Goal: Information Seeking & Learning: Learn about a topic

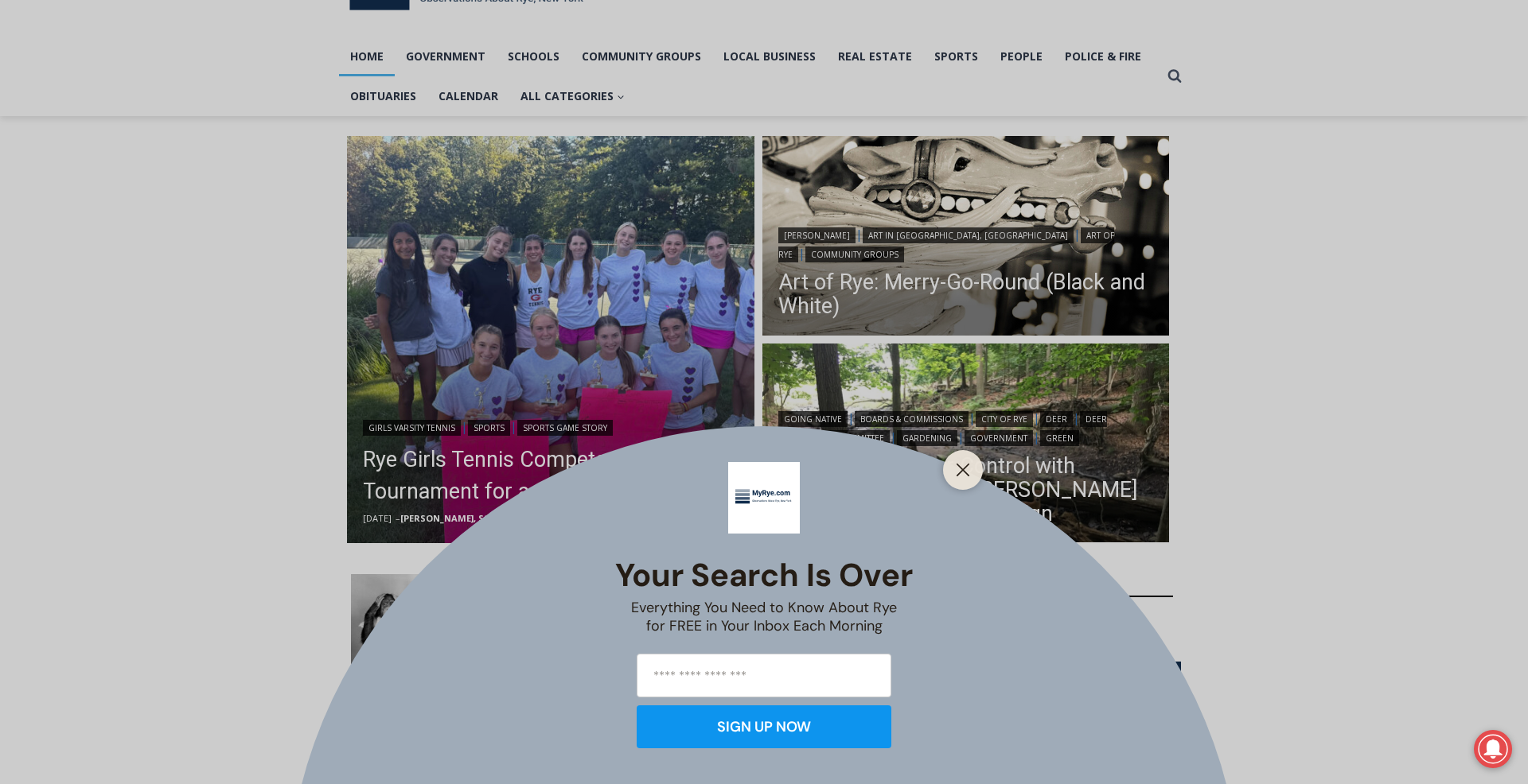
scroll to position [100, 0]
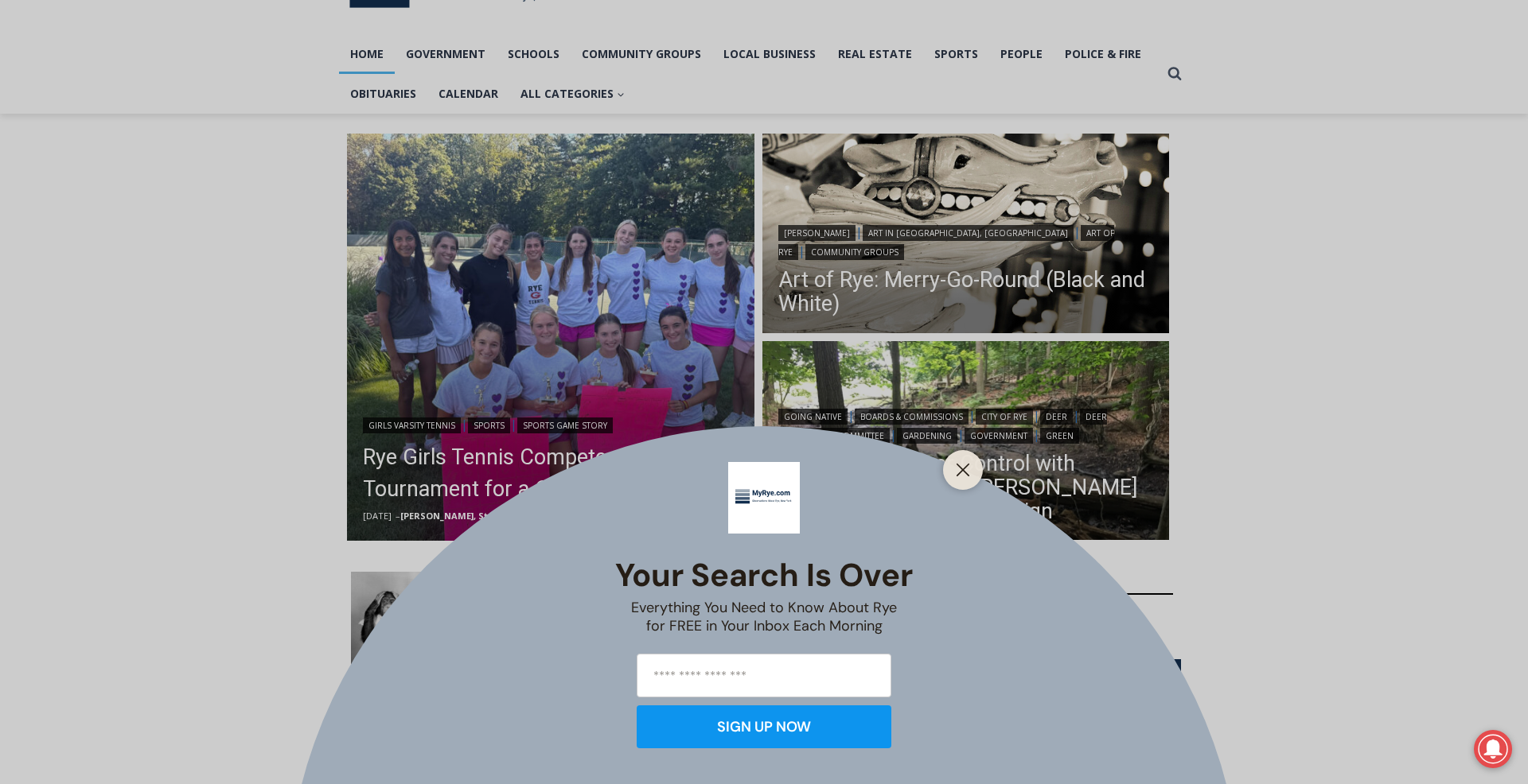
click at [470, 334] on div "Your Search is Over Everything You Need to Know About Rye for FREE in Your Inbo…" at bounding box center [764, 392] width 1528 height 784
click at [952, 474] on button "Close" at bounding box center [963, 470] width 22 height 22
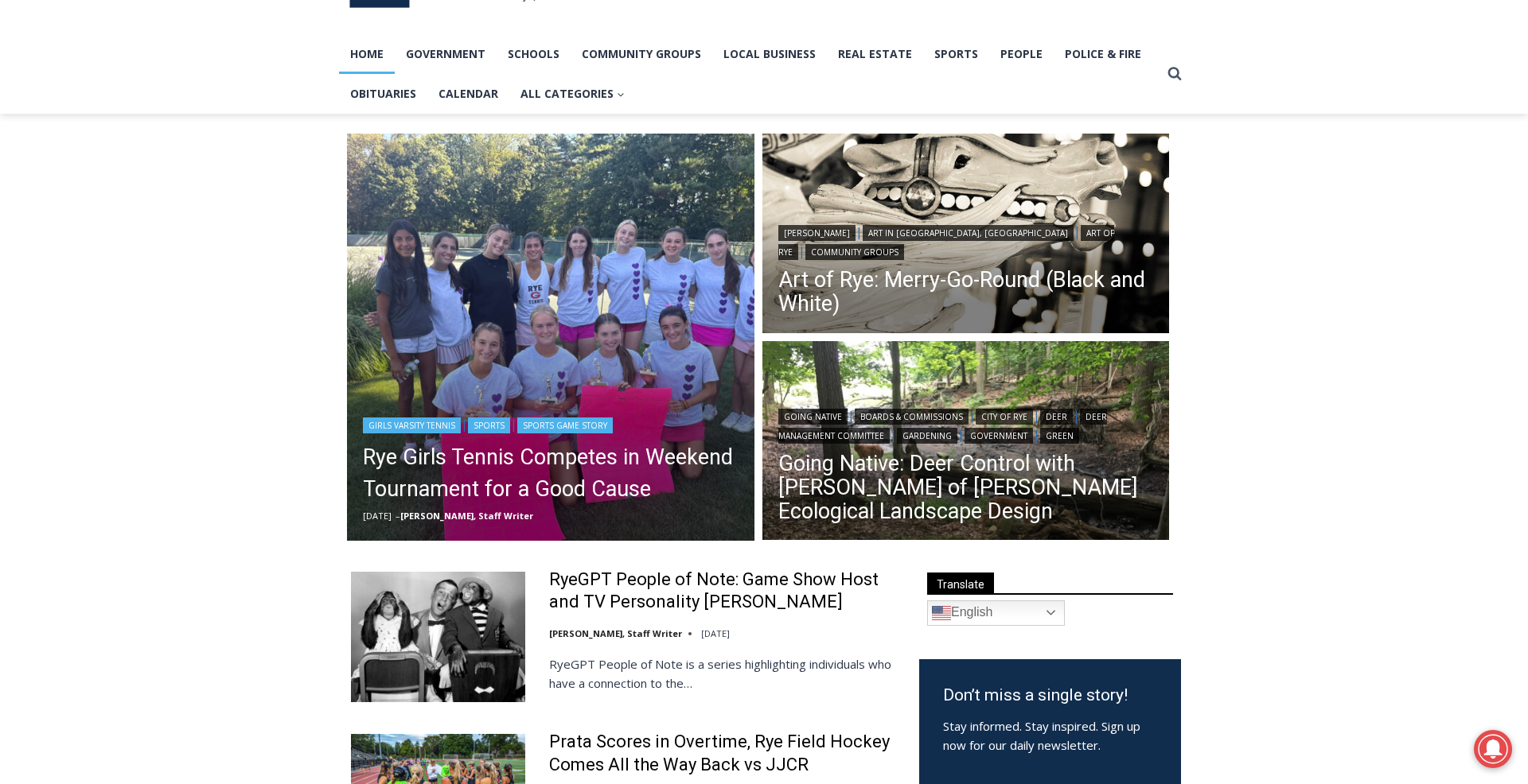
click at [586, 317] on img "Read More Rye Girls Tennis Competes in Weekend Tournament for a Good Cause" at bounding box center [551, 337] width 408 height 408
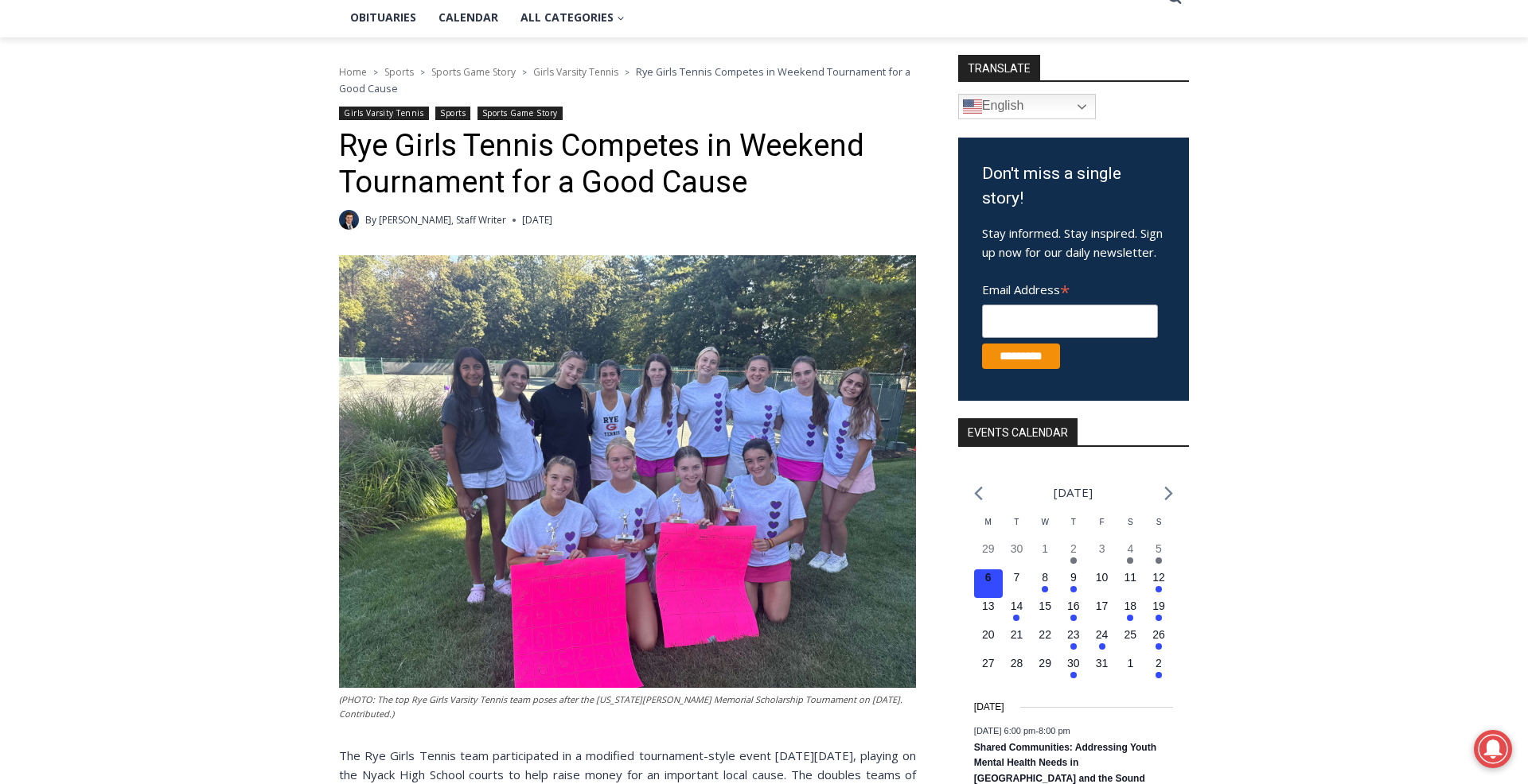
scroll to position [183, 0]
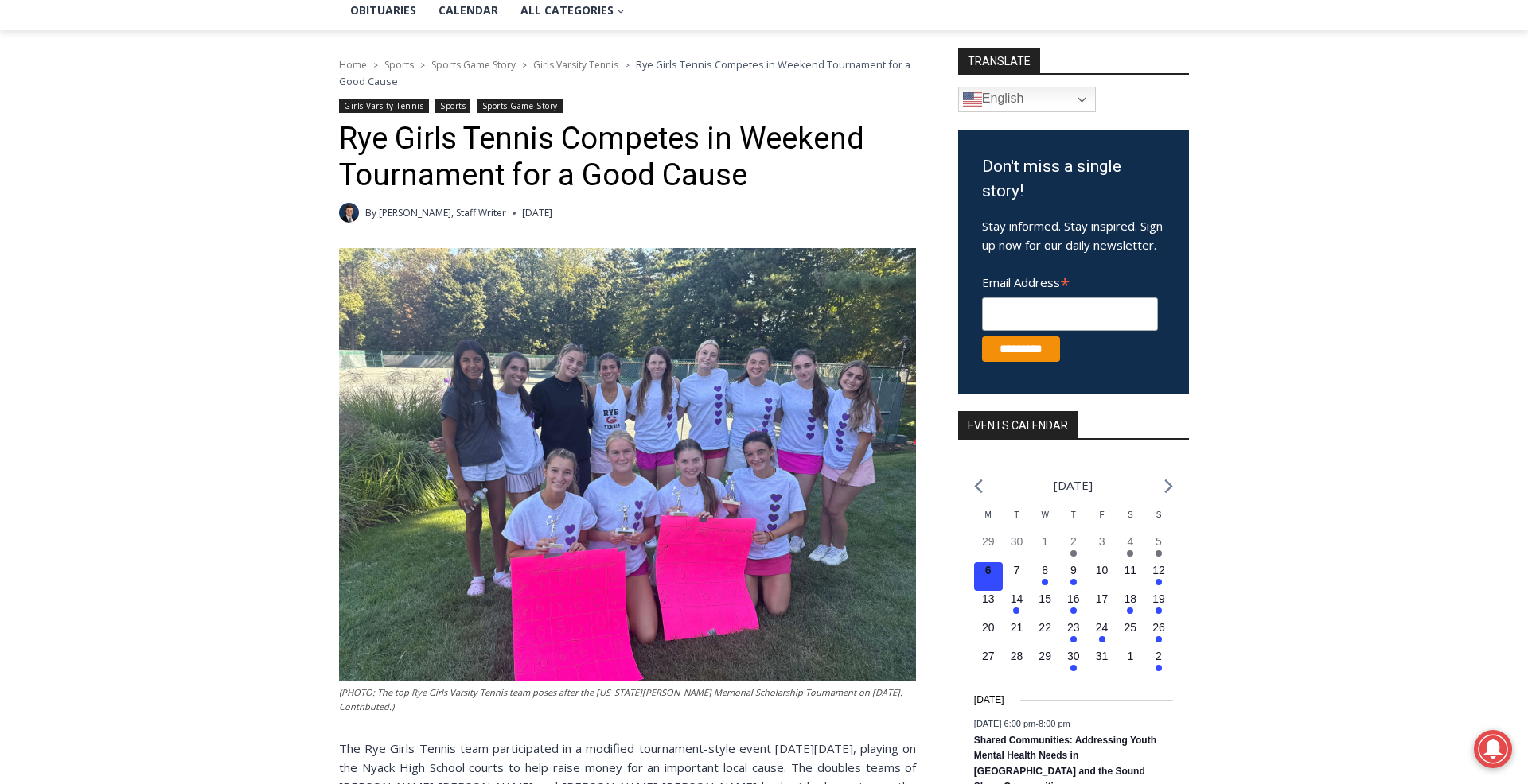
click at [481, 430] on img at bounding box center [628, 464] width 577 height 433
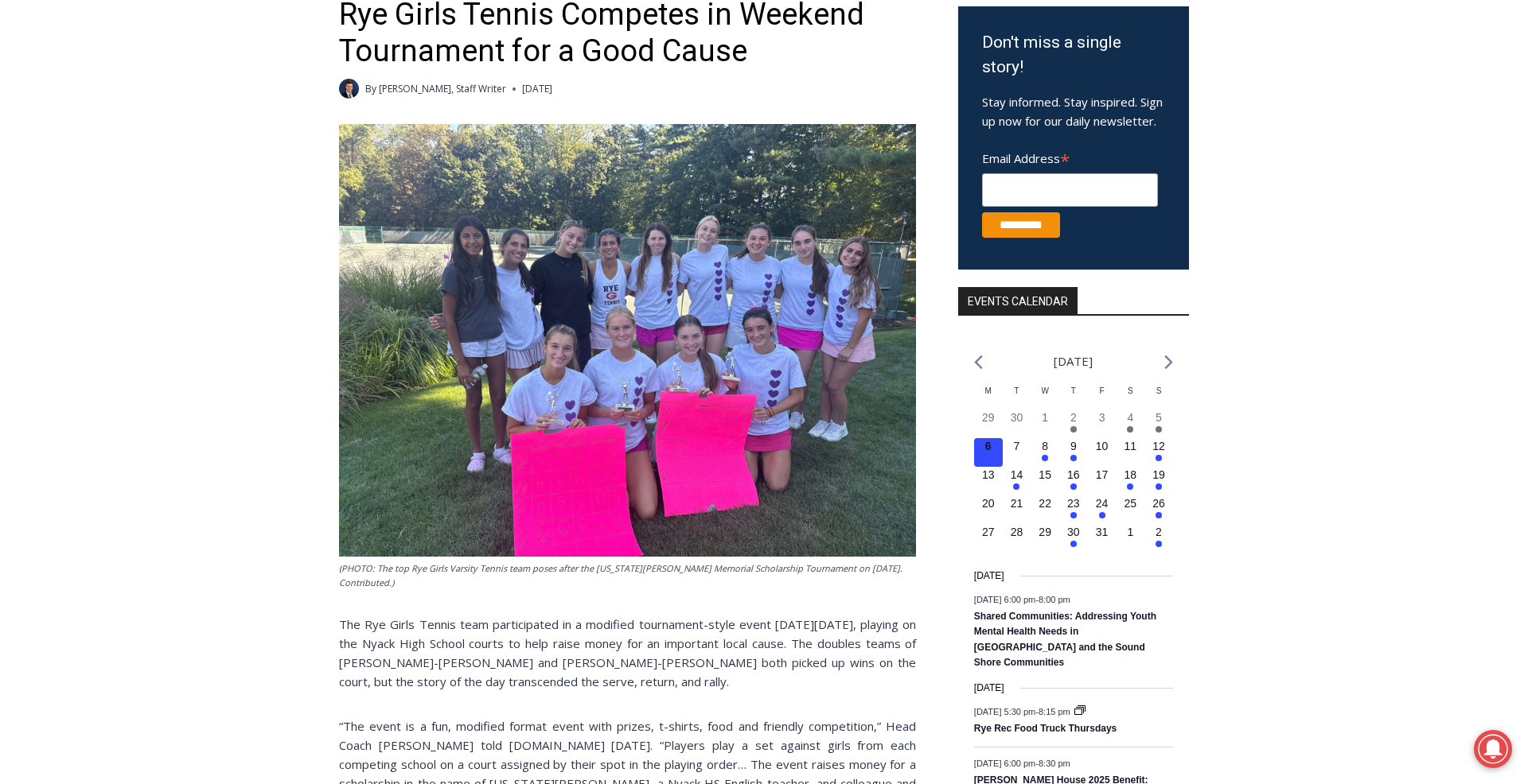
scroll to position [305, 0]
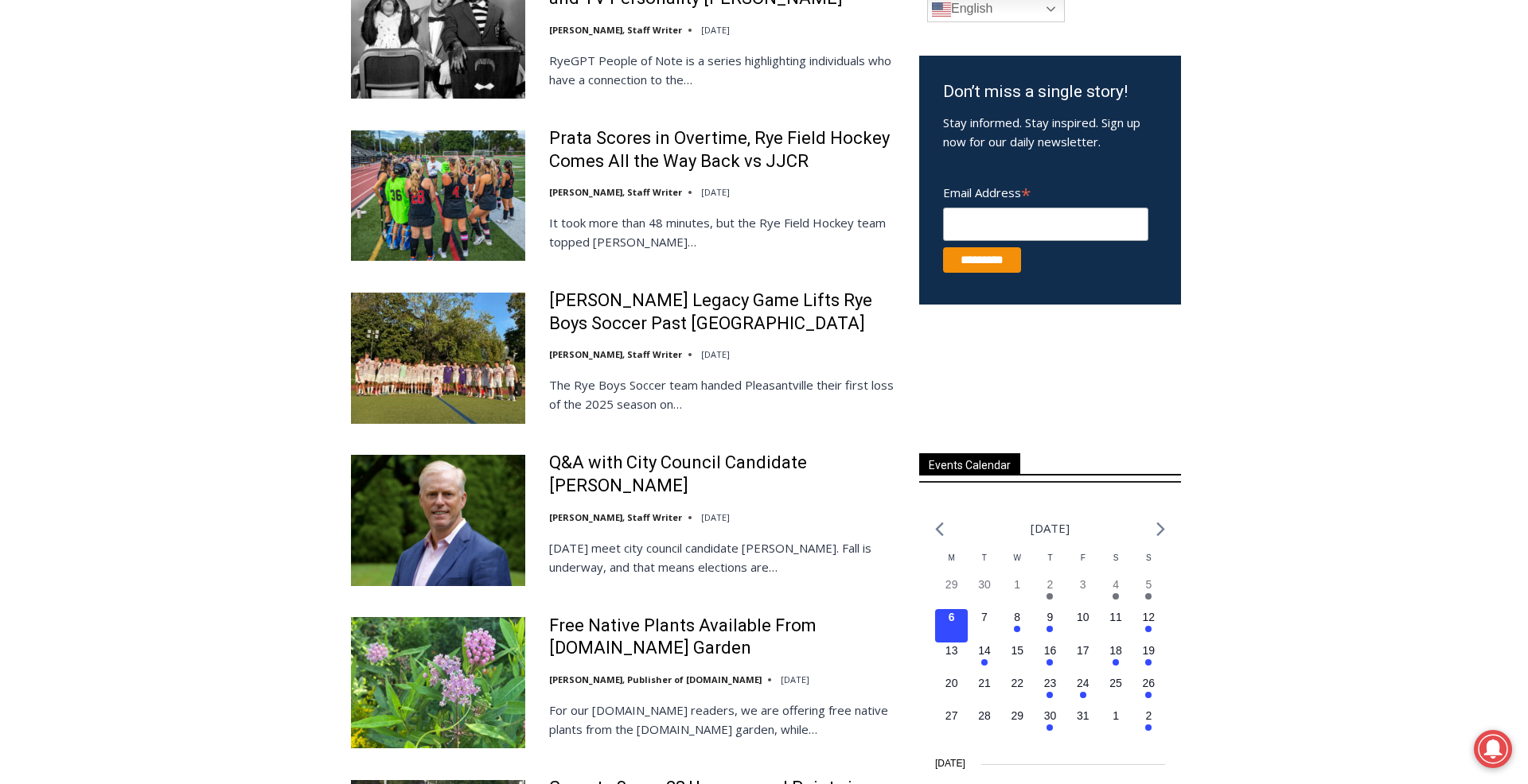
scroll to position [790, 0]
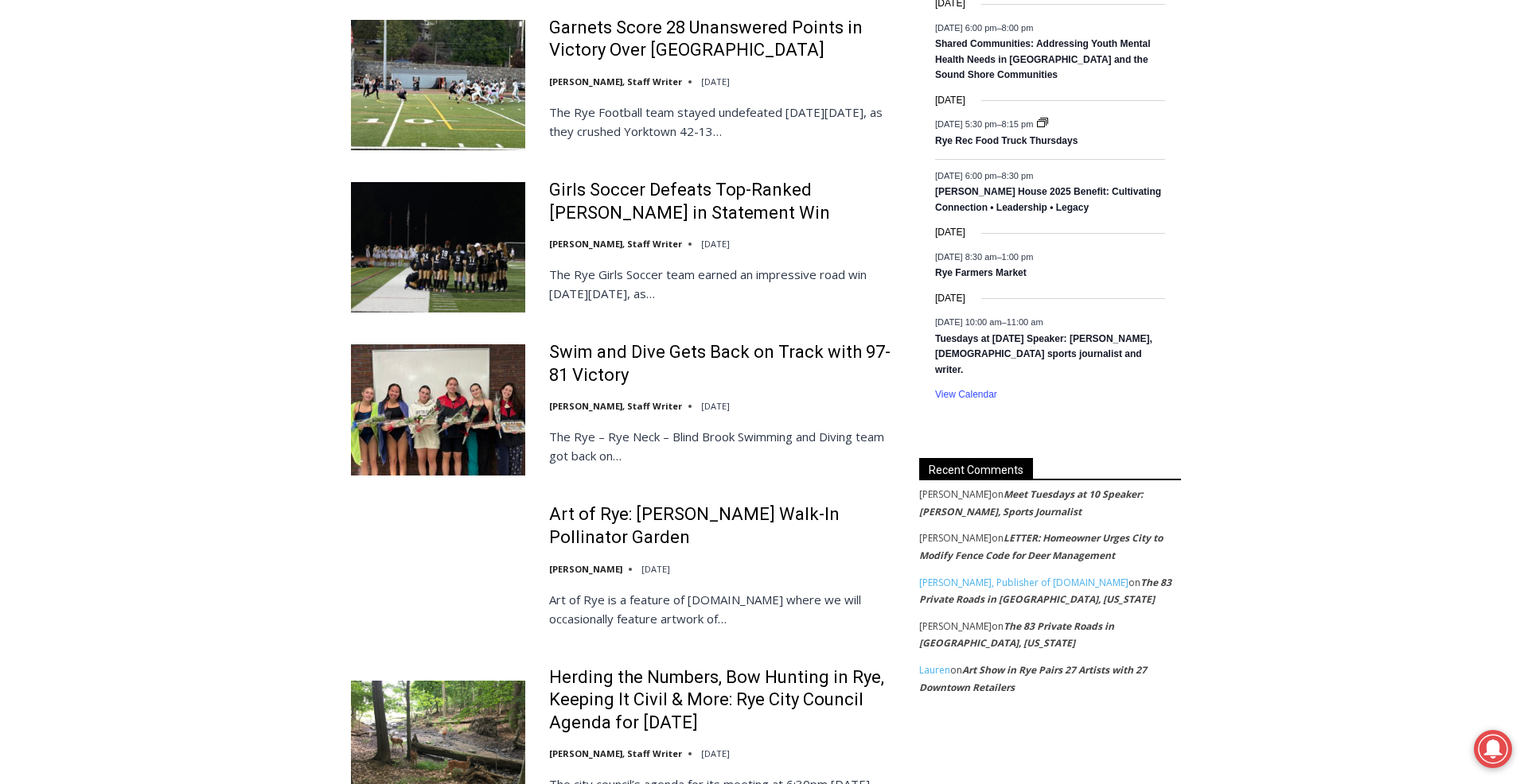
scroll to position [1467, 0]
